Goal: Task Accomplishment & Management: Manage account settings

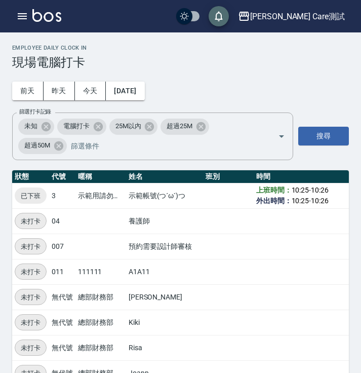
click at [225, 13] on icon "save" at bounding box center [219, 16] width 12 height 12
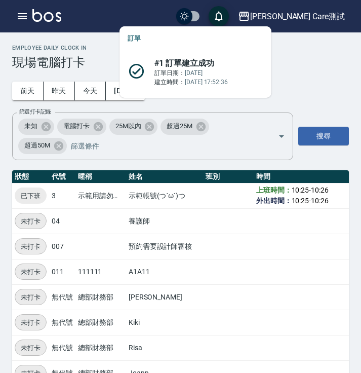
click at [225, 13] on icon "save" at bounding box center [219, 16] width 12 height 12
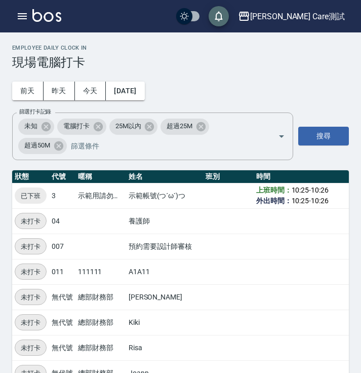
click at [225, 13] on icon "save" at bounding box center [219, 16] width 12 height 12
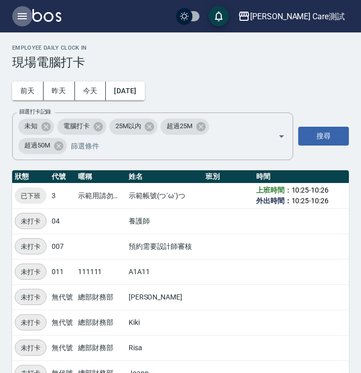
click at [25, 20] on icon "button" at bounding box center [22, 16] width 12 height 12
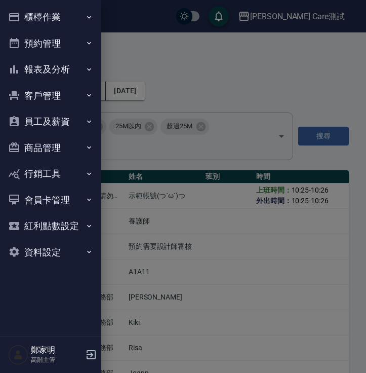
click at [38, 346] on h5 "鄭家明" at bounding box center [57, 350] width 52 height 10
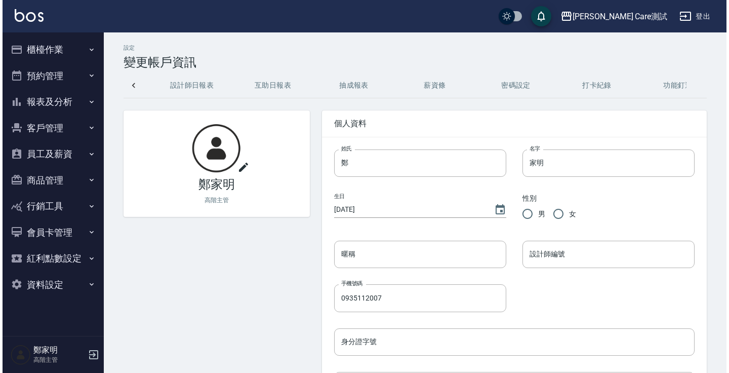
scroll to position [0, 267]
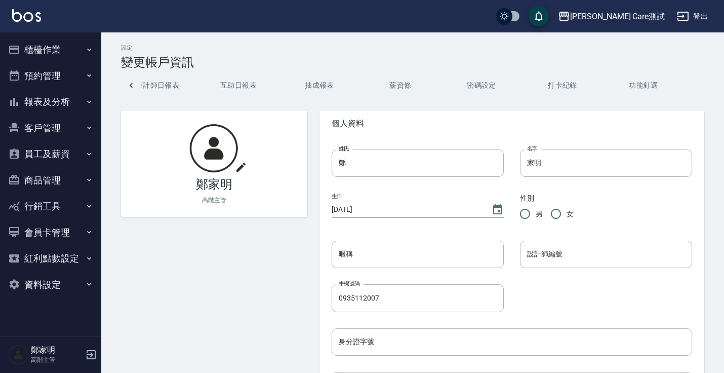
click at [365, 87] on button "功能釘選" at bounding box center [643, 85] width 81 height 24
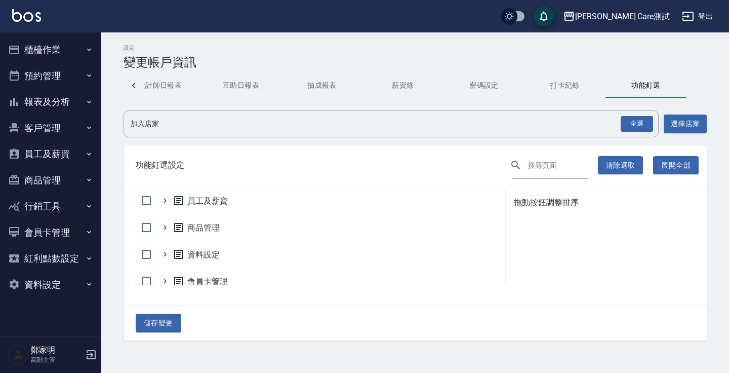
scroll to position [107, 0]
click at [166, 230] on icon at bounding box center [164, 230] width 9 height 9
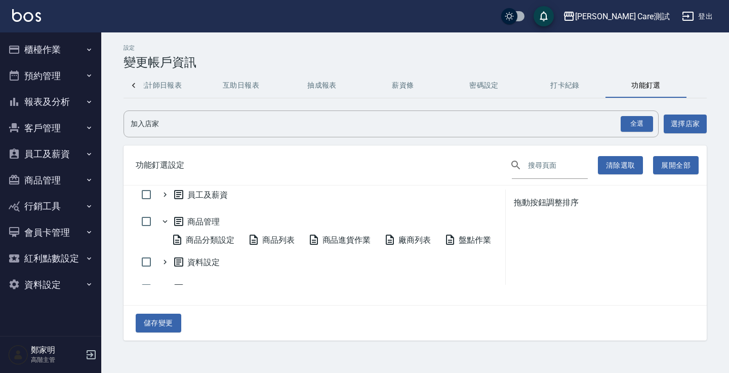
scroll to position [119, 0]
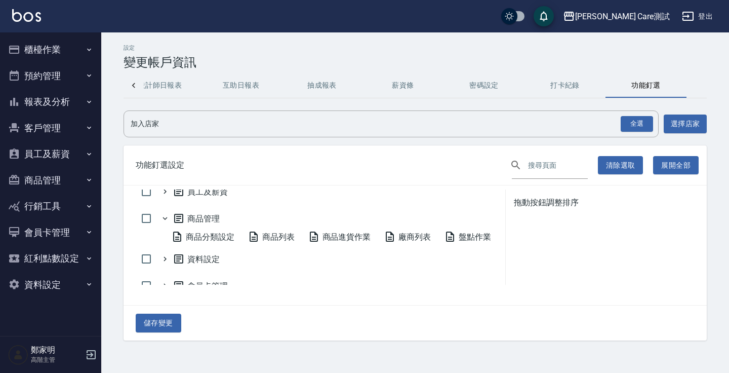
click at [217, 231] on span "商品分類設定" at bounding box center [202, 236] width 63 height 12
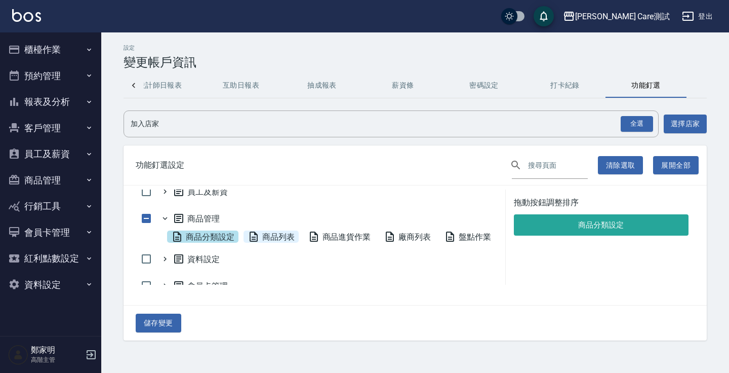
click at [283, 239] on span "商品列表" at bounding box center [270, 236] width 47 height 12
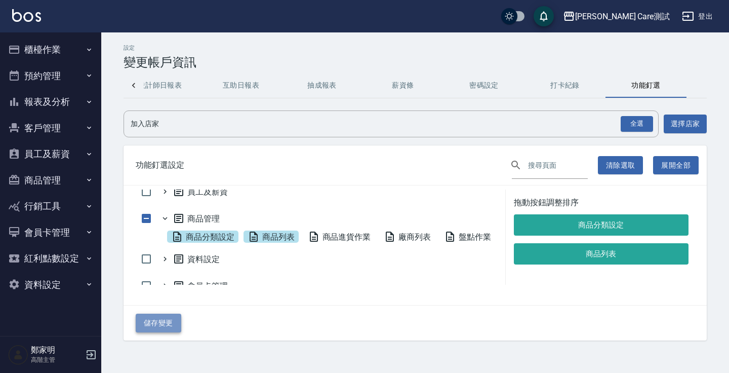
click at [172, 322] on button "儲存變更" at bounding box center [159, 322] width 46 height 19
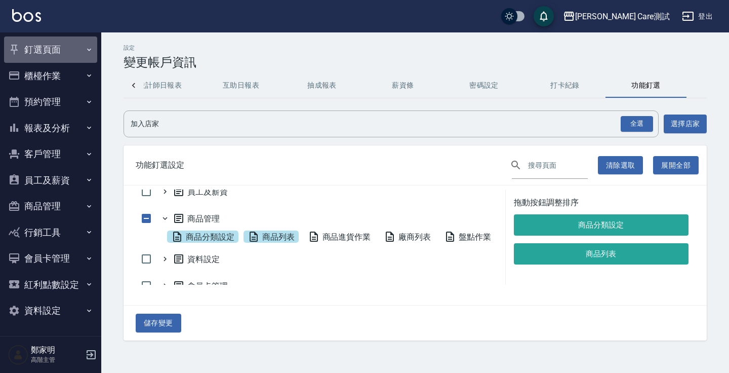
click at [72, 52] on button "釘選頁面" at bounding box center [50, 49] width 93 height 26
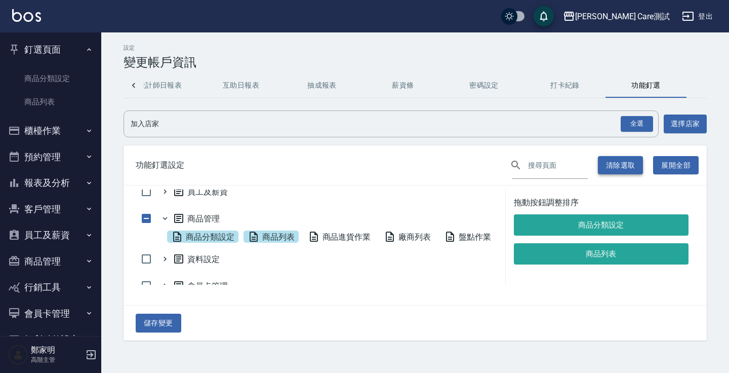
click at [365, 166] on button "清除選取" at bounding box center [621, 165] width 46 height 19
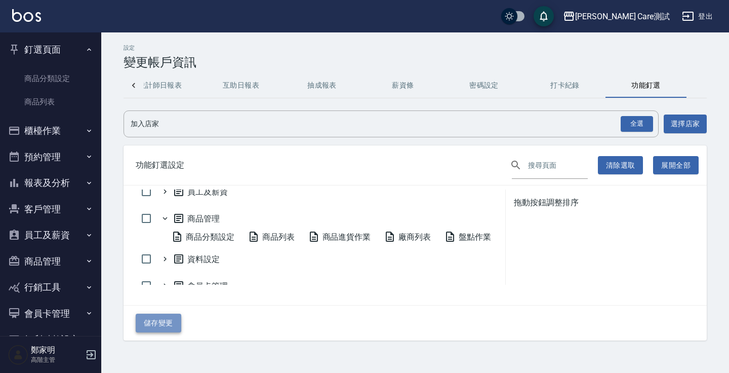
click at [164, 315] on button "儲存變更" at bounding box center [159, 322] width 46 height 19
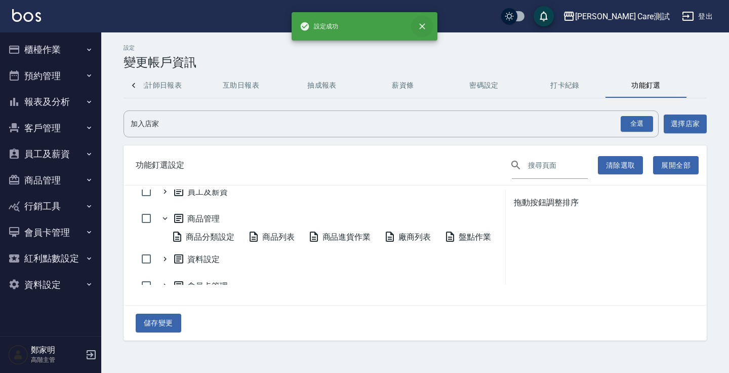
click at [365, 28] on icon "close" at bounding box center [422, 26] width 10 height 10
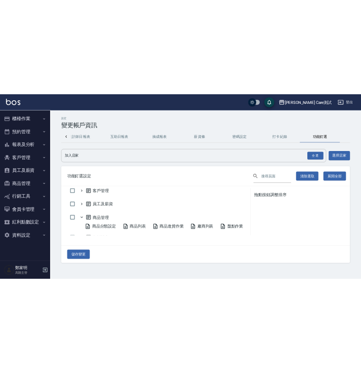
scroll to position [92, 0]
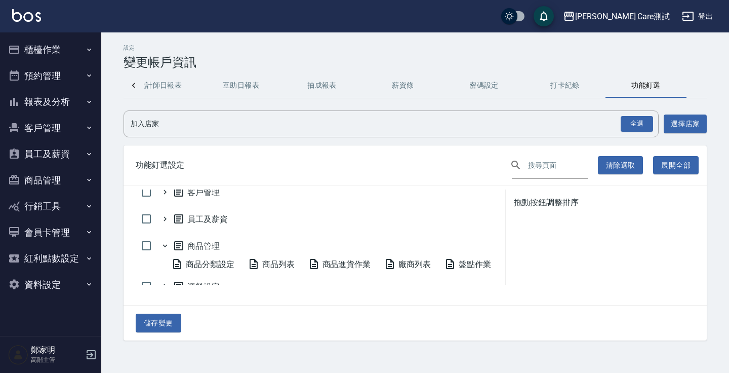
click at [295, 33] on div "設定 變更帳戶資訊 基本資料 訂單紀錄 預約表 設計師日報表 互助日報表 抽成報表 薪資條 密碼設定 打卡紀錄 功能釘選 加入店家 全選 加入店家 選擇店家 …" at bounding box center [415, 192] width 628 height 320
click at [365, 12] on icon "save" at bounding box center [544, 16] width 12 height 12
click at [365, 45] on div "設定 變更帳戶資訊" at bounding box center [414, 57] width 583 height 25
click at [70, 102] on button "報表及分析" at bounding box center [50, 102] width 93 height 26
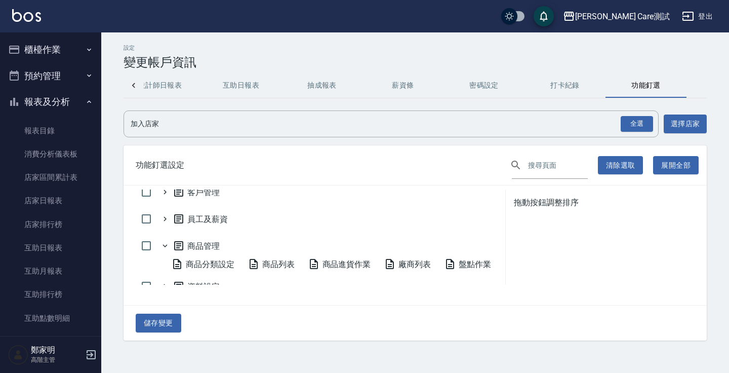
click at [71, 69] on button "預約管理" at bounding box center [50, 76] width 93 height 26
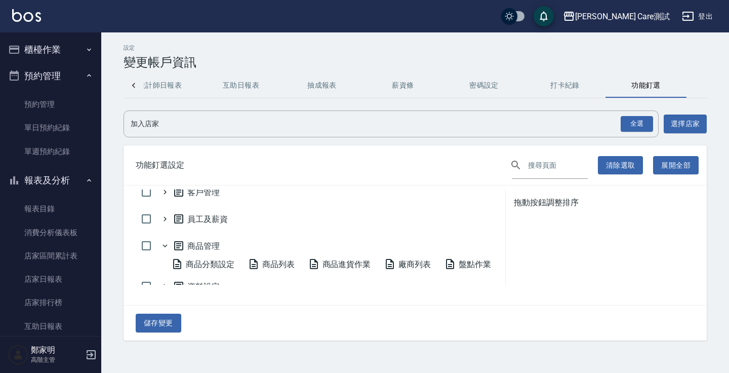
click at [61, 56] on button "櫃檯作業" at bounding box center [50, 49] width 93 height 26
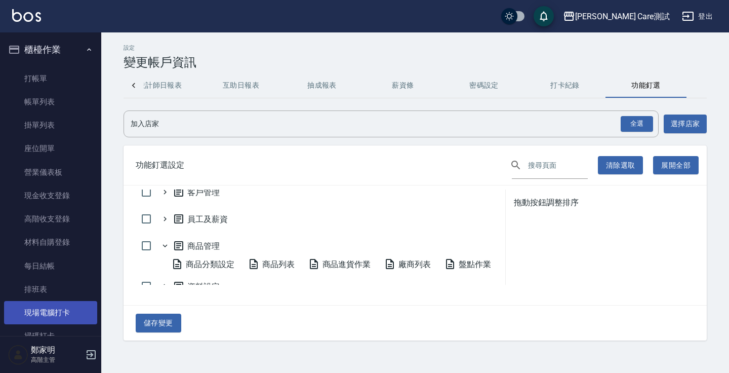
click at [48, 318] on link "現場電腦打卡" at bounding box center [50, 312] width 93 height 23
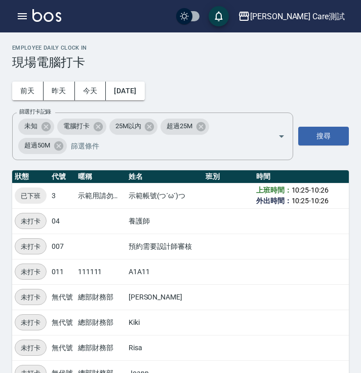
click at [259, 54] on div "Employee Daily Clock In 現場電腦打卡" at bounding box center [180, 57] width 337 height 25
click at [225, 18] on icon "save" at bounding box center [219, 16] width 12 height 12
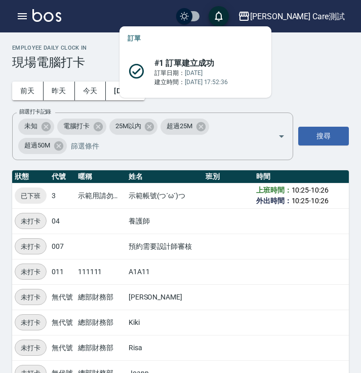
click at [225, 18] on icon "save" at bounding box center [219, 16] width 12 height 12
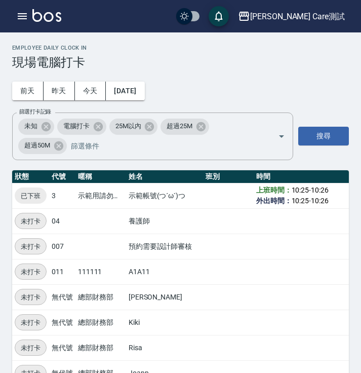
click at [229, 23] on button "save" at bounding box center [219, 16] width 20 height 20
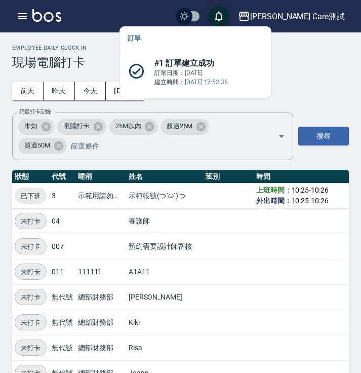
click at [229, 23] on button "save" at bounding box center [219, 16] width 20 height 20
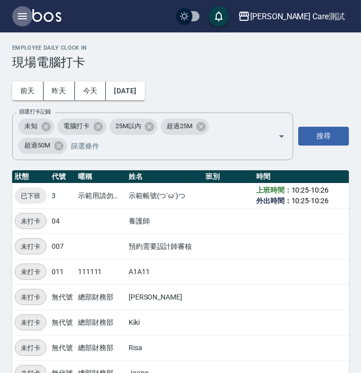
click at [23, 19] on icon "button" at bounding box center [22, 16] width 12 height 12
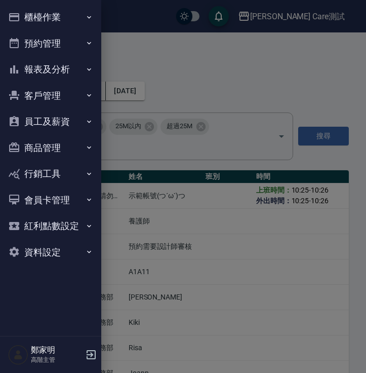
click at [212, 70] on div at bounding box center [183, 186] width 366 height 373
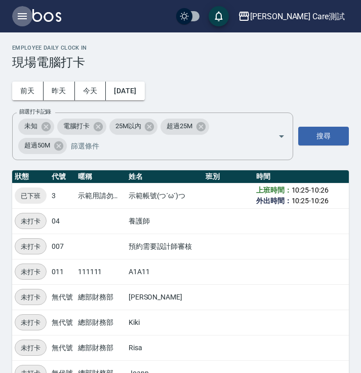
click at [16, 18] on icon "button" at bounding box center [22, 16] width 12 height 12
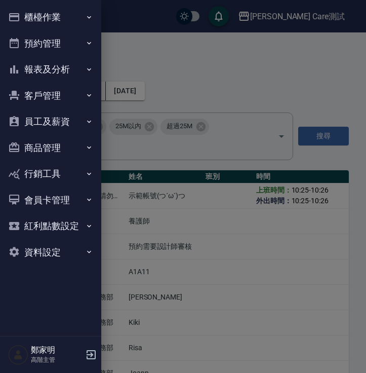
click at [186, 57] on div at bounding box center [183, 186] width 366 height 373
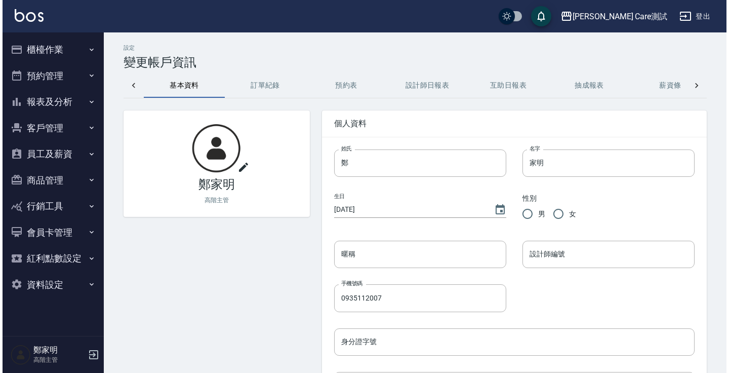
scroll to position [0, 267]
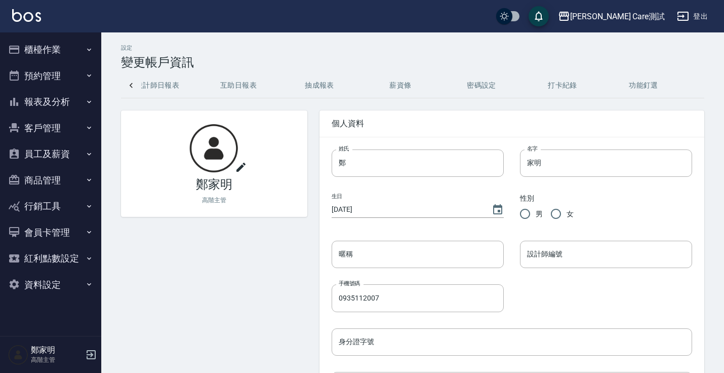
click at [652, 88] on button "功能釘選" at bounding box center [643, 85] width 81 height 24
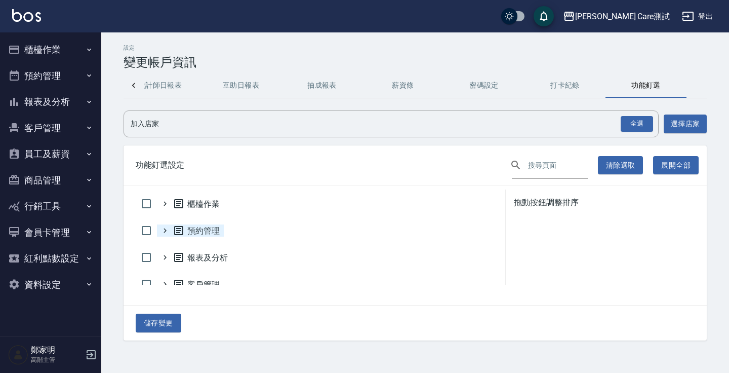
click at [164, 227] on icon at bounding box center [164, 230] width 9 height 9
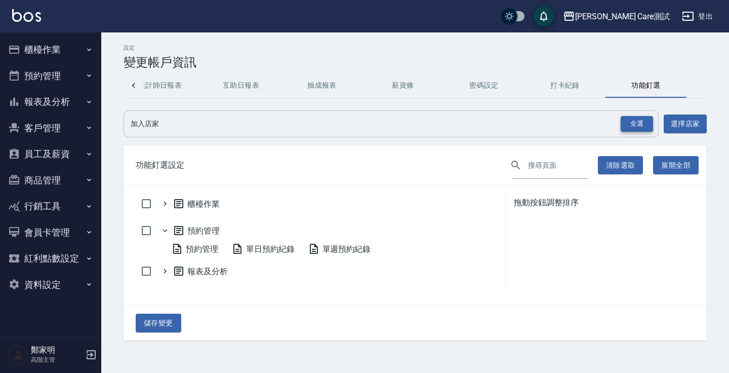
click at [625, 124] on div "全選" at bounding box center [637, 124] width 32 height 16
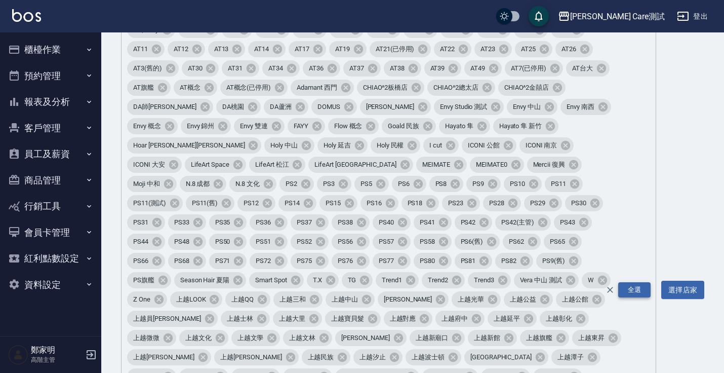
scroll to position [85, 0]
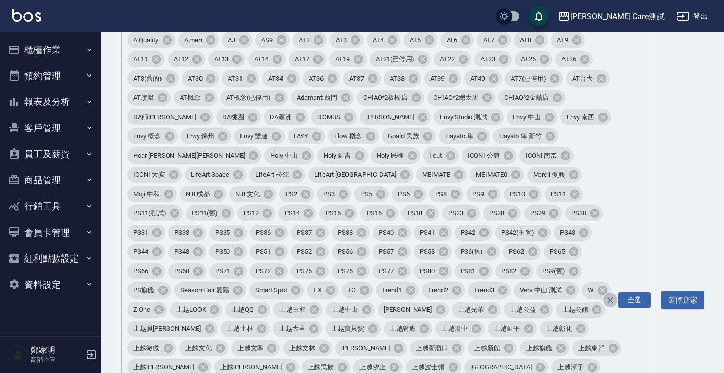
click at [610, 295] on icon "Clear" at bounding box center [610, 300] width 10 height 10
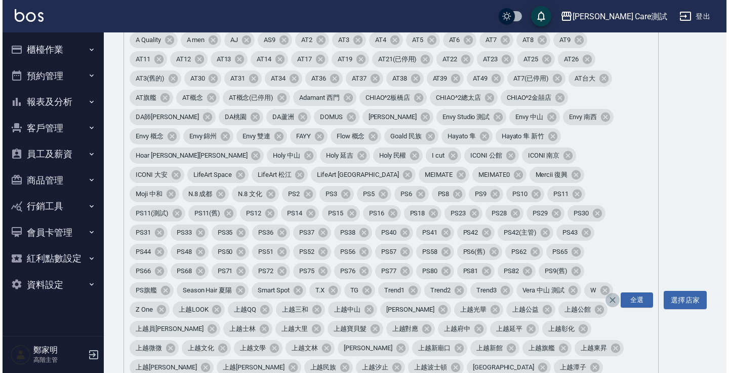
scroll to position [0, 0]
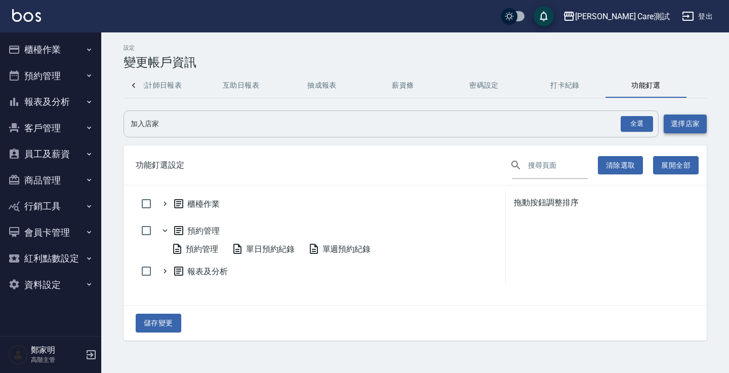
click at [683, 116] on button "選擇店家" at bounding box center [685, 123] width 43 height 19
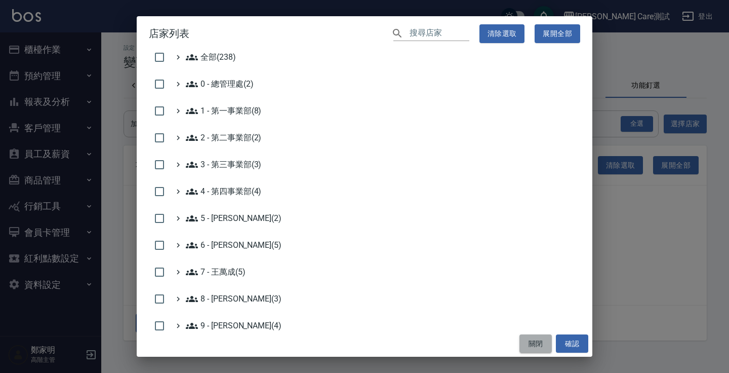
click at [538, 348] on button "關閉" at bounding box center [535, 343] width 32 height 19
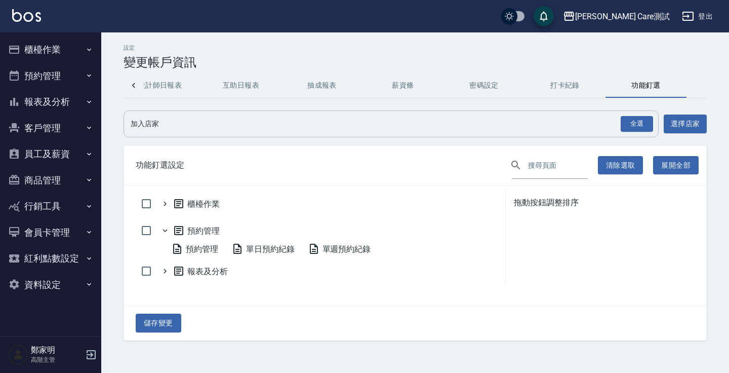
click at [443, 127] on input "加入店家" at bounding box center [383, 124] width 511 height 18
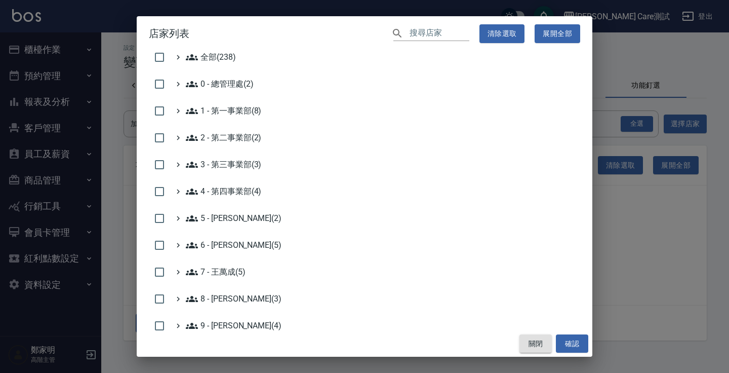
click at [535, 339] on button "關閉" at bounding box center [535, 343] width 32 height 19
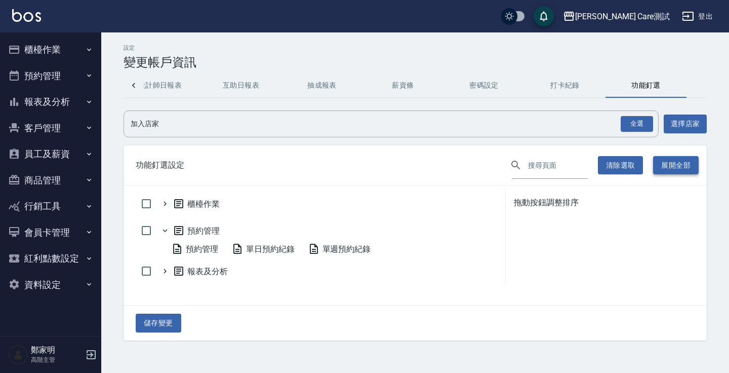
click at [685, 167] on button "展開全部" at bounding box center [676, 165] width 46 height 19
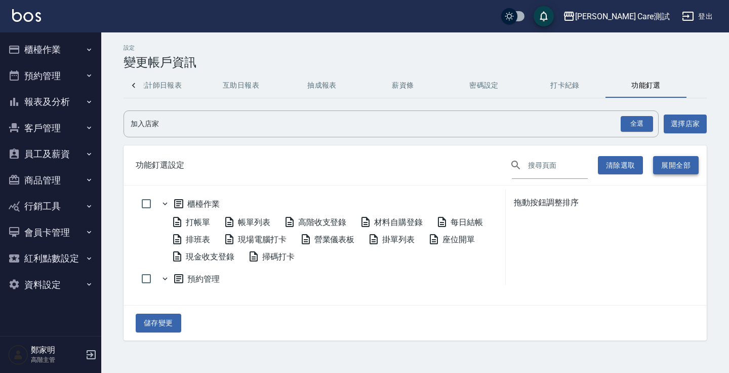
click at [685, 167] on button "展開全部" at bounding box center [676, 165] width 46 height 19
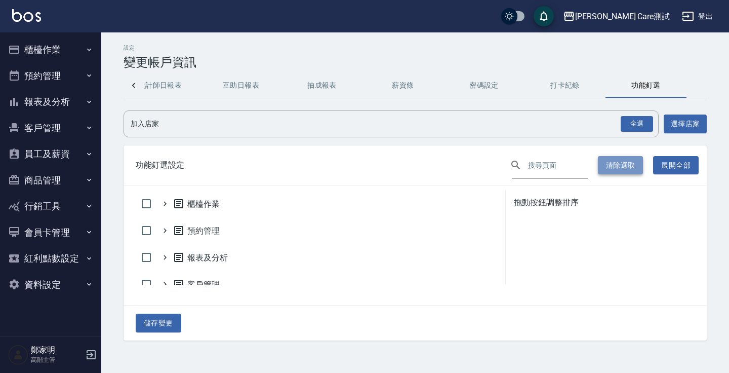
click at [616, 171] on button "清除選取" at bounding box center [621, 165] width 46 height 19
click at [685, 157] on button "展開全部" at bounding box center [676, 165] width 46 height 19
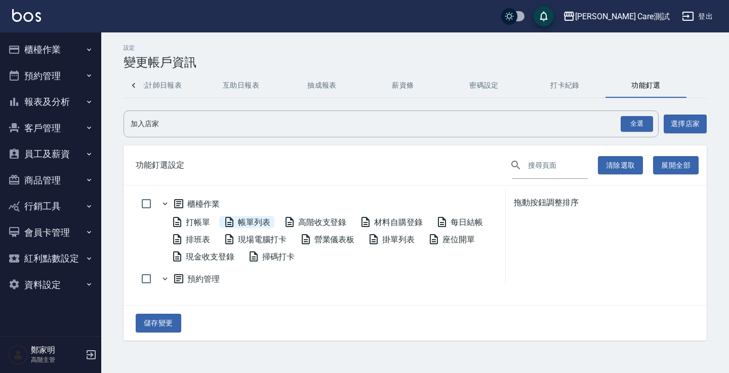
click at [254, 225] on span "帳單列表" at bounding box center [246, 222] width 47 height 12
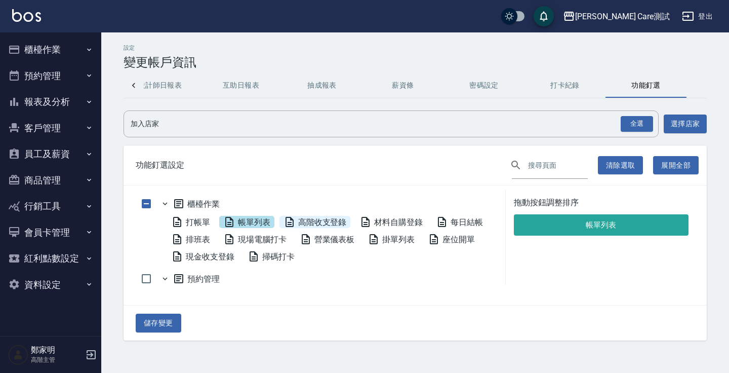
click at [308, 223] on span "高階收支登錄" at bounding box center [314, 222] width 63 height 12
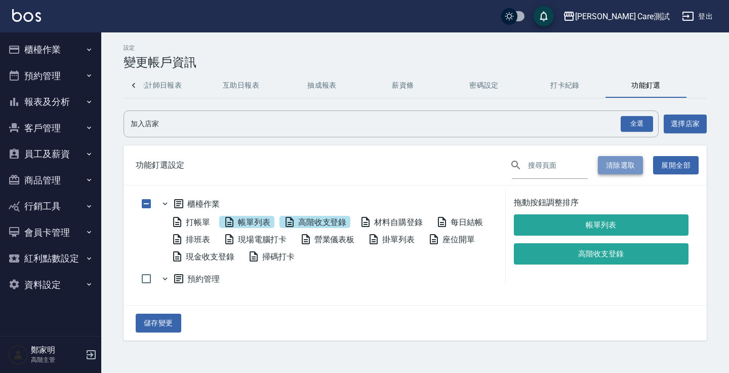
click at [614, 164] on button "清除選取" at bounding box center [621, 165] width 46 height 19
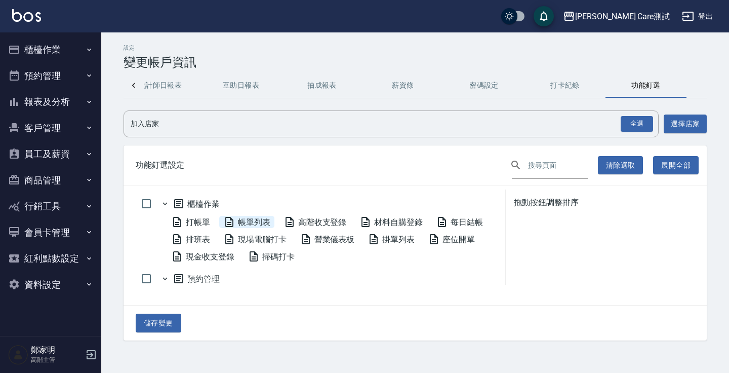
click at [269, 218] on span "帳單列表" at bounding box center [246, 222] width 47 height 12
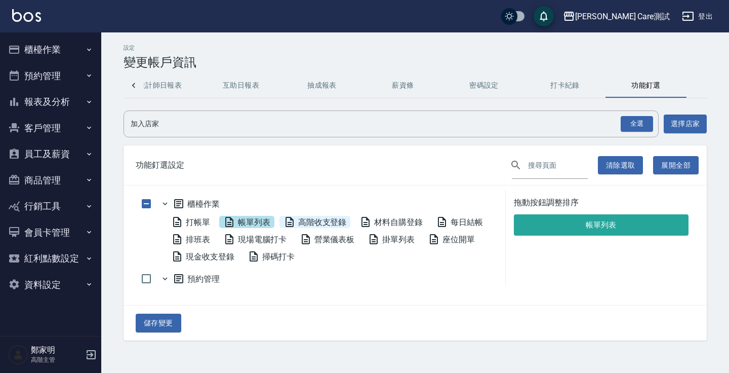
click at [322, 218] on span "高階收支登錄" at bounding box center [314, 222] width 63 height 12
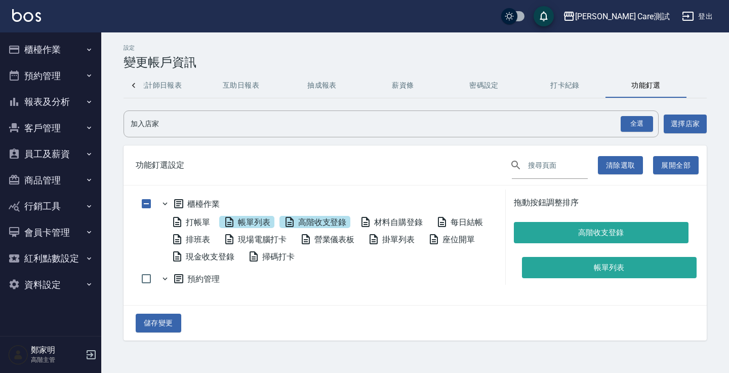
drag, startPoint x: 567, startPoint y: 225, endPoint x: 575, endPoint y: 265, distance: 40.8
click at [575, 264] on div "帳單列表 高階收支登錄" at bounding box center [601, 239] width 175 height 50
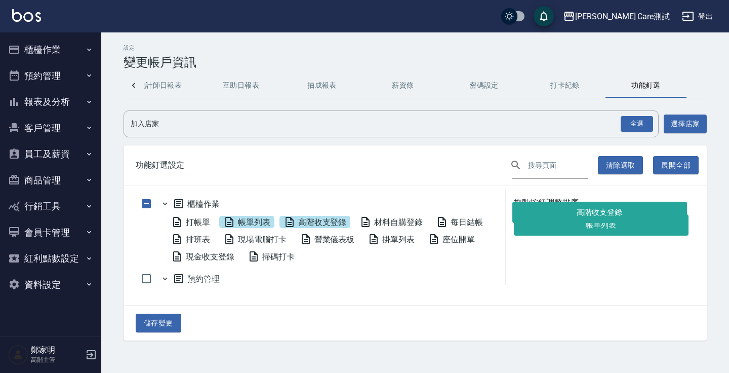
drag, startPoint x: 573, startPoint y: 259, endPoint x: 571, endPoint y: 216, distance: 43.1
click at [571, 216] on div "帳單列表 高階收支登錄" at bounding box center [601, 239] width 175 height 50
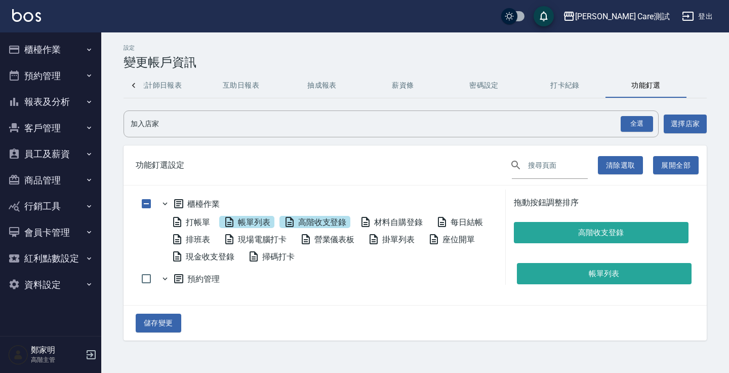
drag, startPoint x: 571, startPoint y: 227, endPoint x: 574, endPoint y: 273, distance: 46.2
click at [574, 273] on div "帳單列表 高階收支登錄" at bounding box center [604, 249] width 181 height 70
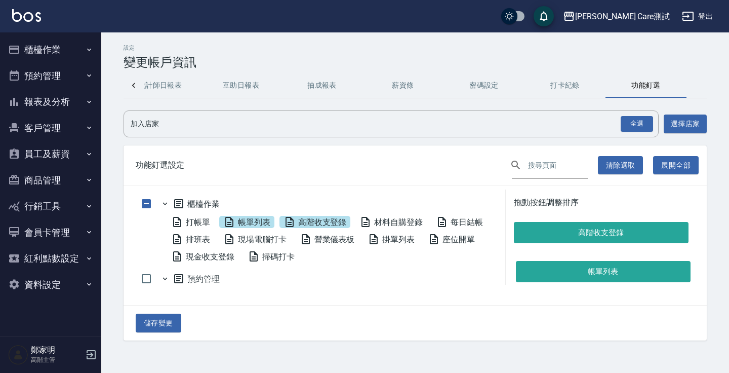
drag, startPoint x: 560, startPoint y: 230, endPoint x: 562, endPoint y: 275, distance: 45.1
click at [562, 275] on div "帳單列表 高階收支登錄" at bounding box center [604, 249] width 181 height 70
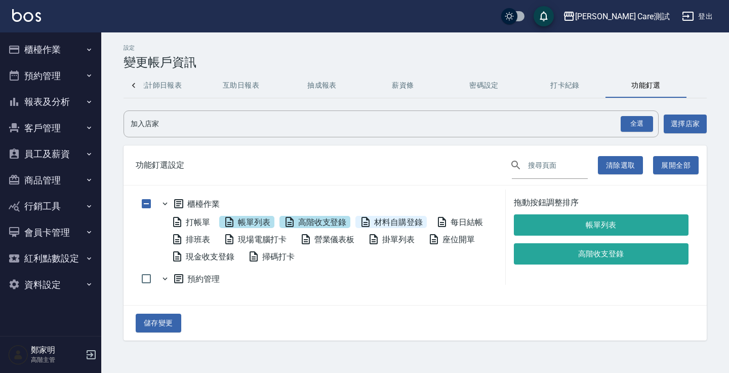
click at [403, 220] on span "材料自購登錄" at bounding box center [390, 222] width 63 height 12
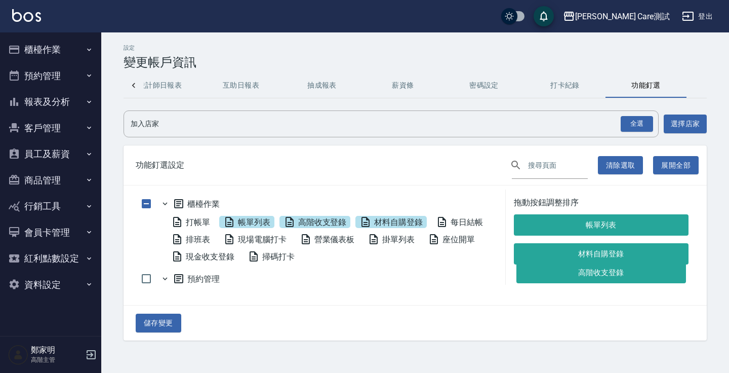
scroll to position [10, 0]
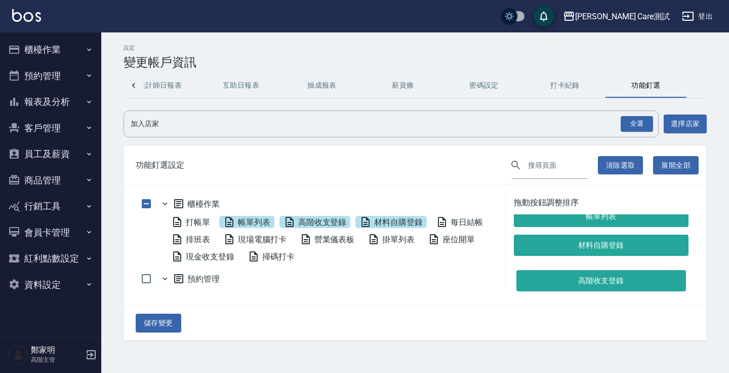
drag, startPoint x: 567, startPoint y: 260, endPoint x: 569, endPoint y: 285, distance: 25.4
click at [569, 285] on div "櫃檯作業 打帳單 帳單列表 高階收支登錄 材料自購登錄 每日結帳 排班表 現場電腦打卡 營業儀表板 掛單列表 座位開單 現金收支登錄 掃碼打卡 預約管理 預約…" at bounding box center [414, 244] width 583 height 119
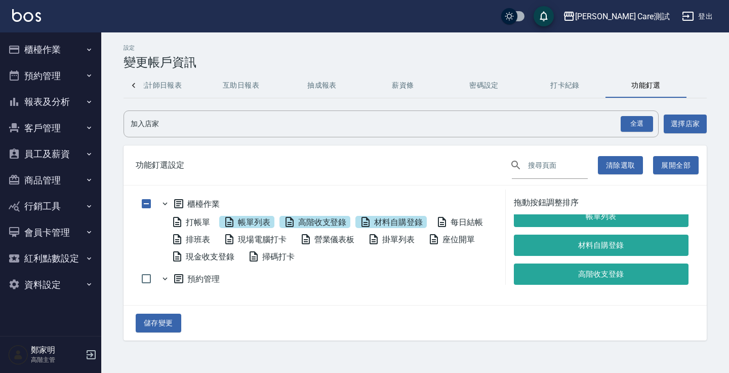
scroll to position [0, 0]
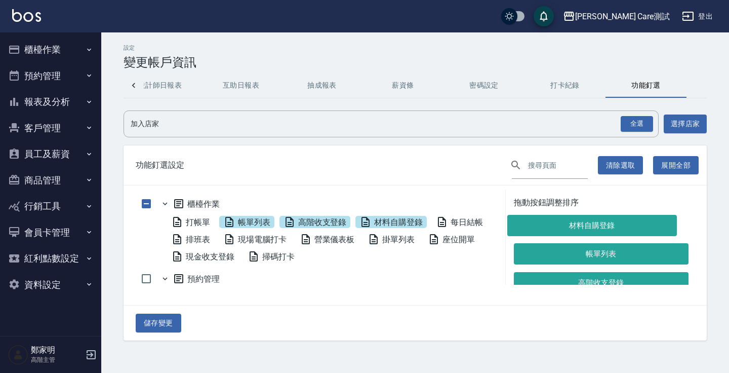
drag, startPoint x: 566, startPoint y: 261, endPoint x: 559, endPoint y: 231, distance: 30.7
click at [559, 231] on div "帳單列表 材料自購登錄 高階收支登錄" at bounding box center [601, 253] width 175 height 79
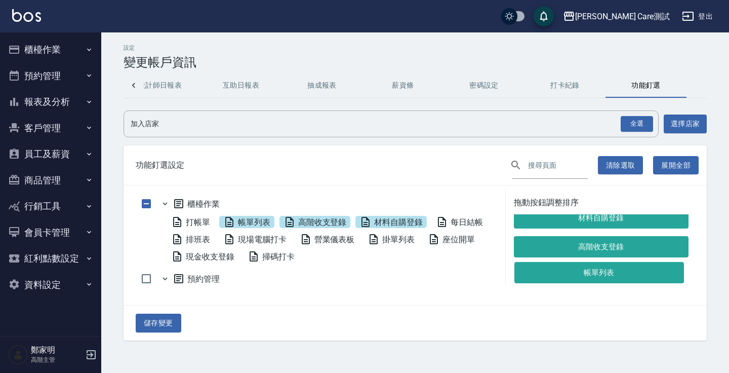
scroll to position [10, 0]
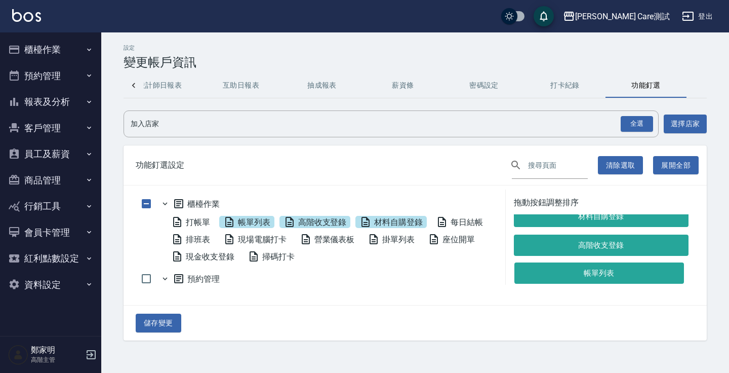
drag, startPoint x: 568, startPoint y: 264, endPoint x: 568, endPoint y: 281, distance: 17.7
click at [568, 281] on div "材料自購登錄 帳單列表 高階收支登錄" at bounding box center [601, 244] width 175 height 79
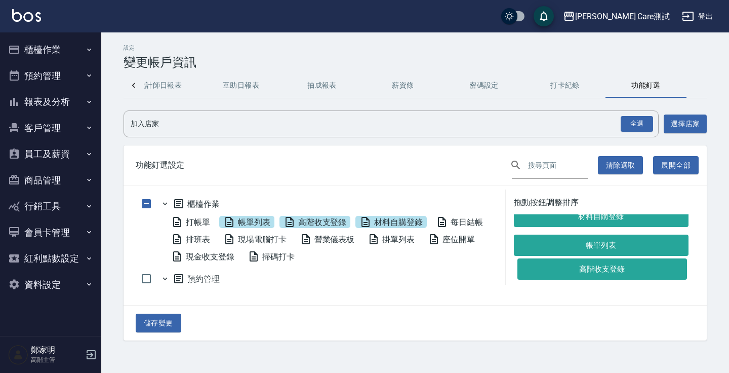
drag, startPoint x: 564, startPoint y: 242, endPoint x: 567, endPoint y: 266, distance: 24.1
click at [567, 266] on div "材料自購登錄 高階收支登錄 帳單列表" at bounding box center [601, 244] width 175 height 79
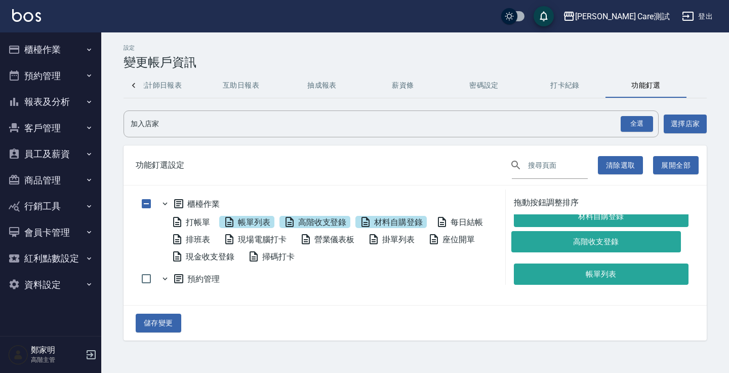
drag, startPoint x: 568, startPoint y: 271, endPoint x: 566, endPoint y: 239, distance: 32.5
click at [566, 239] on div "材料自購登錄 帳單列表 高階收支登錄" at bounding box center [601, 244] width 175 height 79
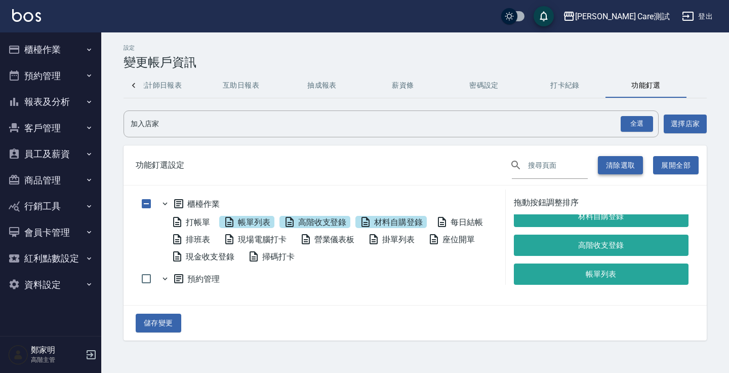
click at [603, 165] on button "清除選取" at bounding box center [621, 165] width 46 height 19
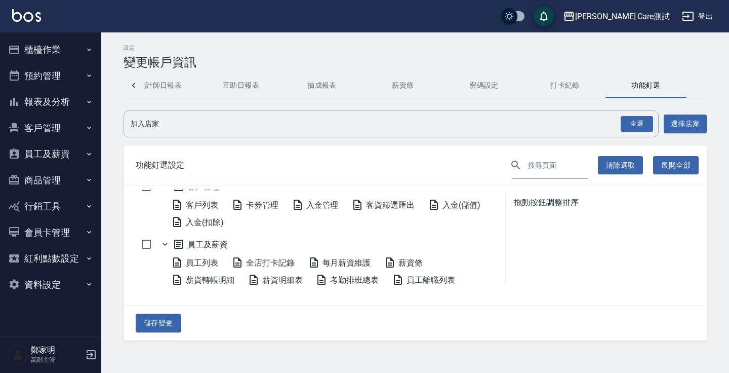
scroll to position [577, 0]
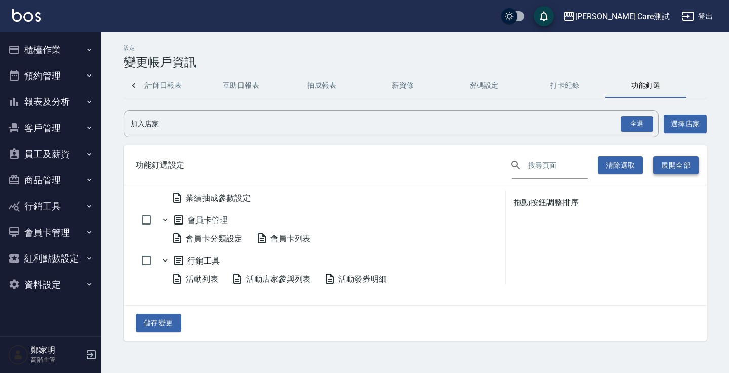
click at [674, 171] on button "展開全部" at bounding box center [676, 165] width 46 height 19
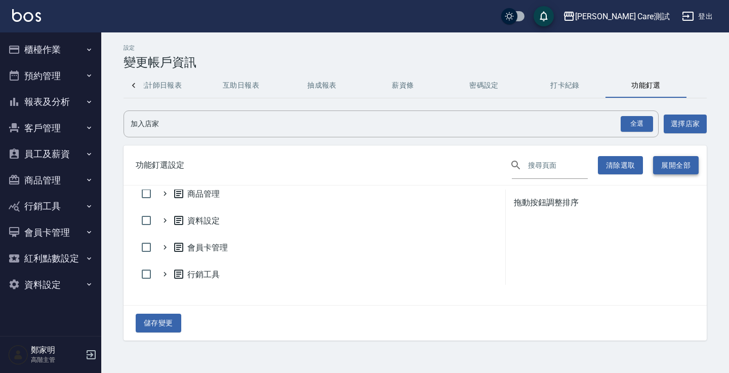
scroll to position [144, 0]
drag, startPoint x: 701, startPoint y: 87, endPoint x: 625, endPoint y: 86, distance: 76.4
click at [625, 86] on div "基本資料 訂單紀錄 預約表 設計師日報表 互助日報表 抽成報表 薪資條 密碼設定 打卡紀錄 功能釘選" at bounding box center [414, 85] width 583 height 24
copy h3 "變更帳戶資訊"
drag, startPoint x: 127, startPoint y: 61, endPoint x: 205, endPoint y: 55, distance: 78.7
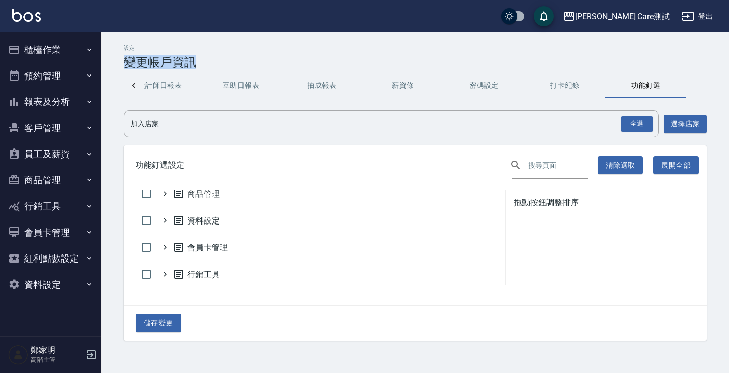
click at [205, 55] on div "設定 變更帳戶資訊" at bounding box center [414, 57] width 583 height 25
click at [239, 50] on div "設定 變更帳戶資訊" at bounding box center [414, 57] width 583 height 25
